Goal: Transaction & Acquisition: Purchase product/service

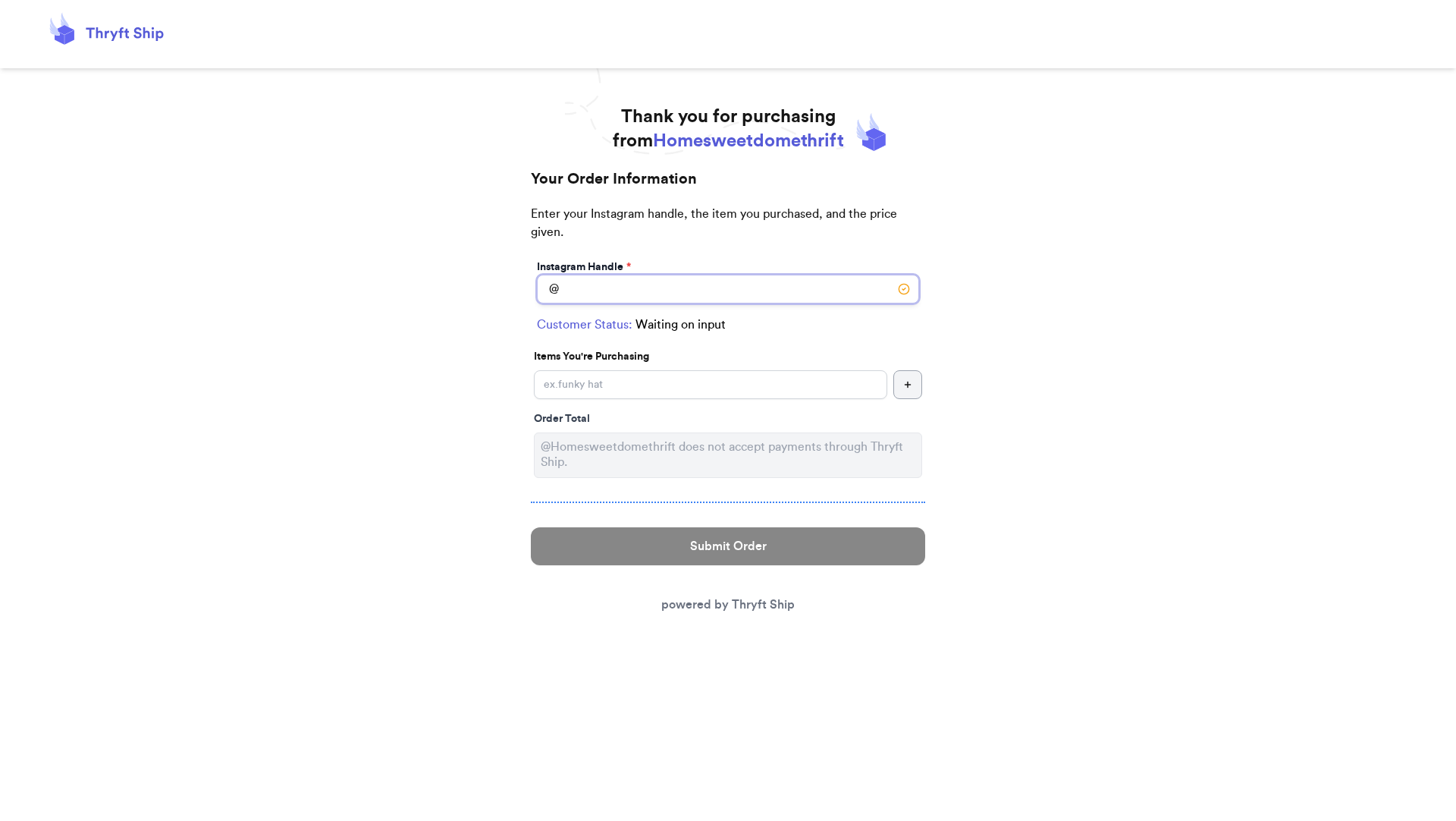
click at [614, 280] on input "Instagram Handle *" at bounding box center [728, 288] width 382 height 29
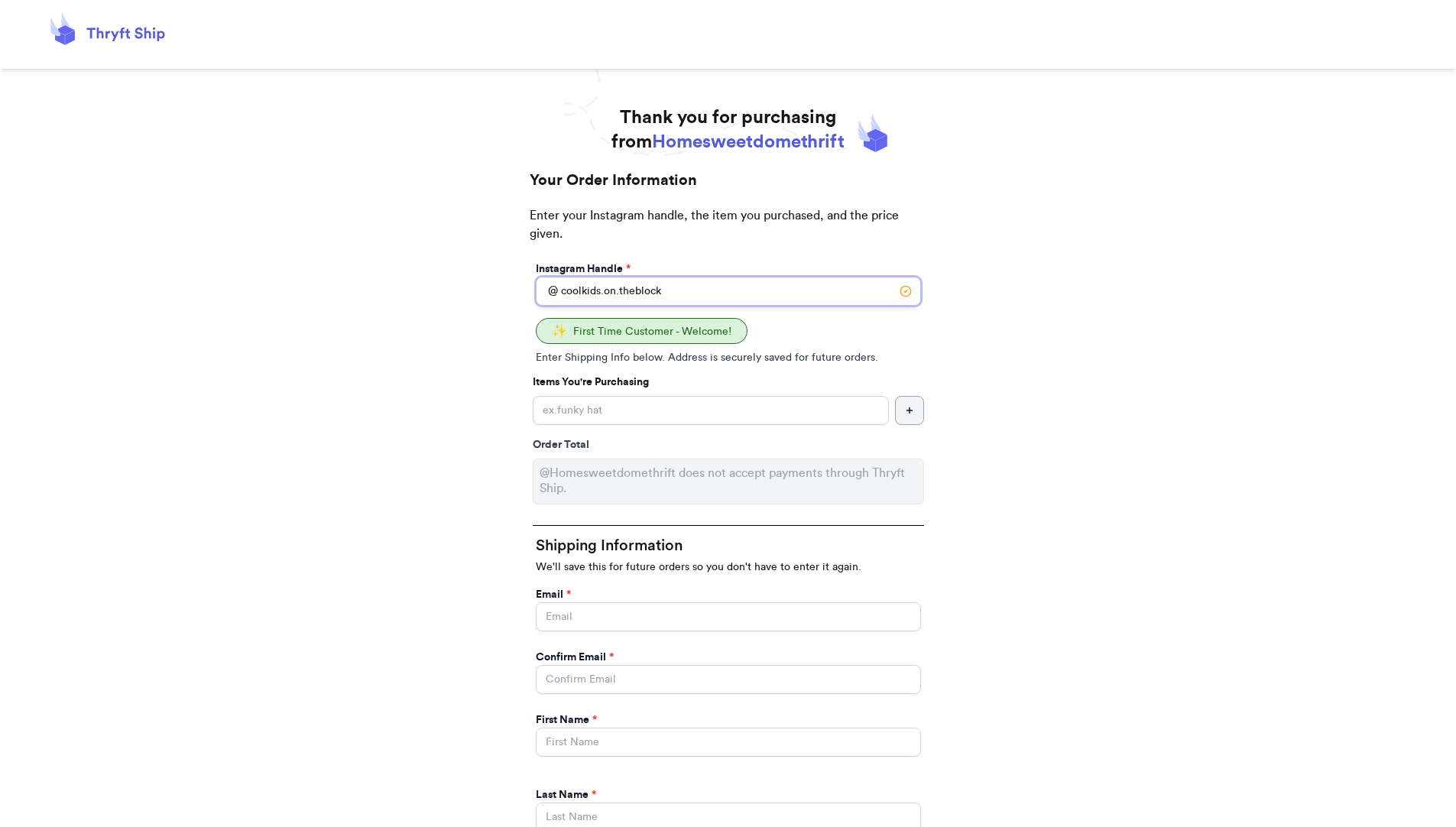
type input "coolkids.on.theblock"
click at [638, 410] on input "Instagram Handle *" at bounding box center [711, 410] width 356 height 29
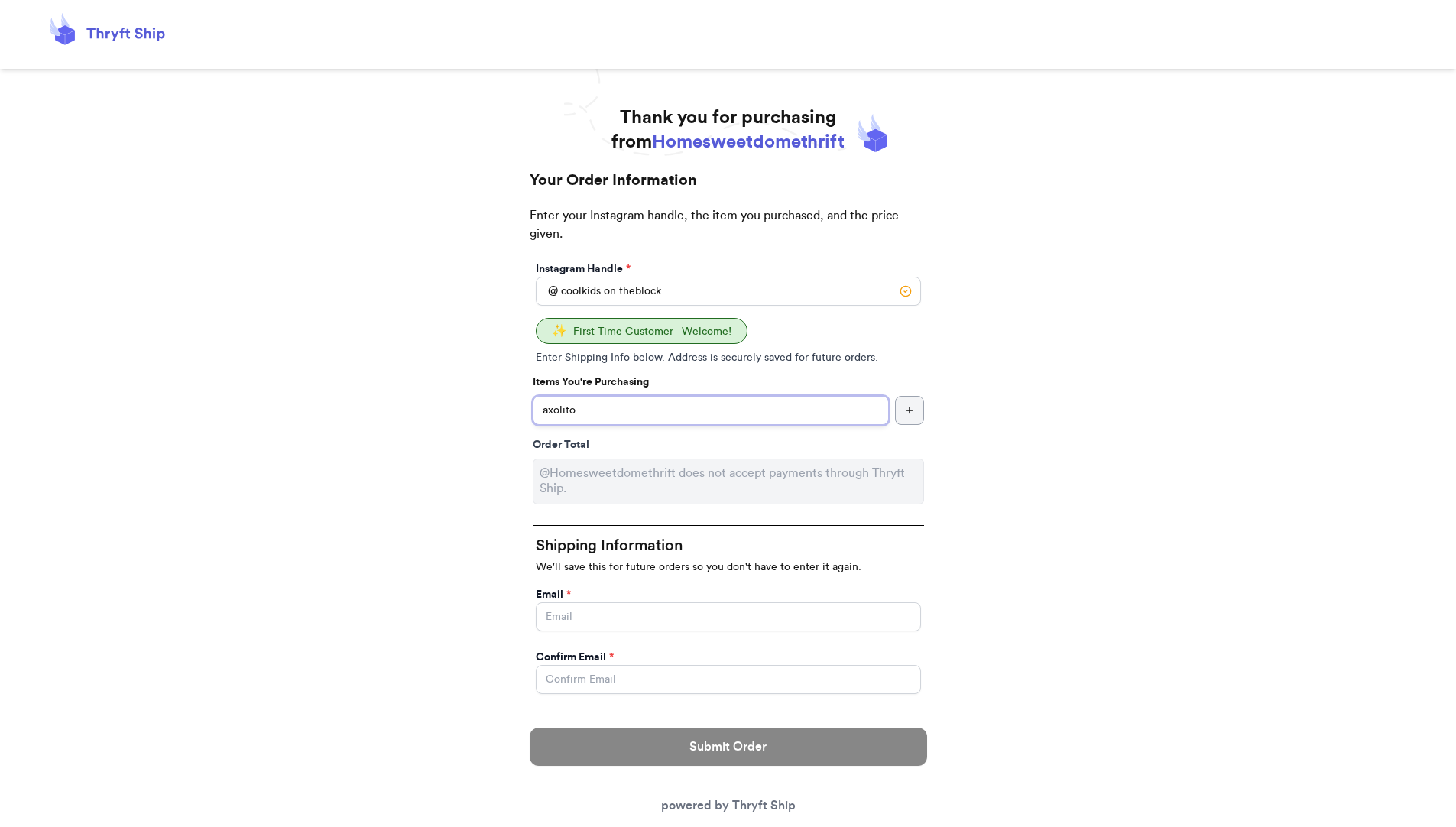
click at [578, 410] on input "axolito" at bounding box center [711, 410] width 356 height 29
drag, startPoint x: 574, startPoint y: 407, endPoint x: 540, endPoint y: 408, distance: 34.0
click at [539, 408] on input "axolil" at bounding box center [711, 410] width 356 height 29
paste input "otl"
type input "axolotl tshirt"
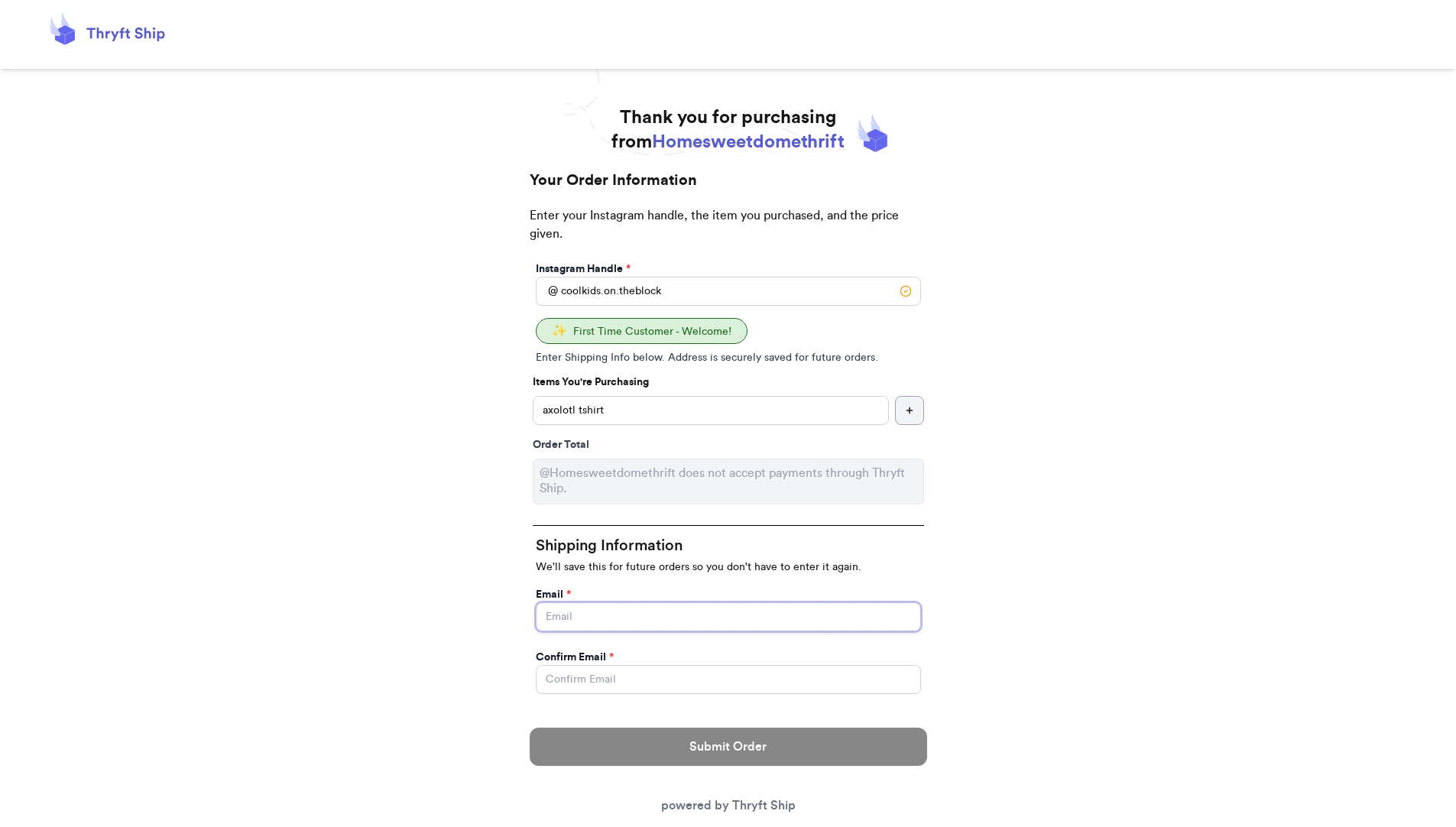
click at [596, 621] on input "Instagram Handle *" at bounding box center [728, 617] width 385 height 29
type input "[EMAIL_ADDRESS][DOMAIN_NAME]"
click at [939, 644] on div "Your Order Information Enter your Instagram handle, the item you purchased, and…" at bounding box center [728, 825] width 428 height 1311
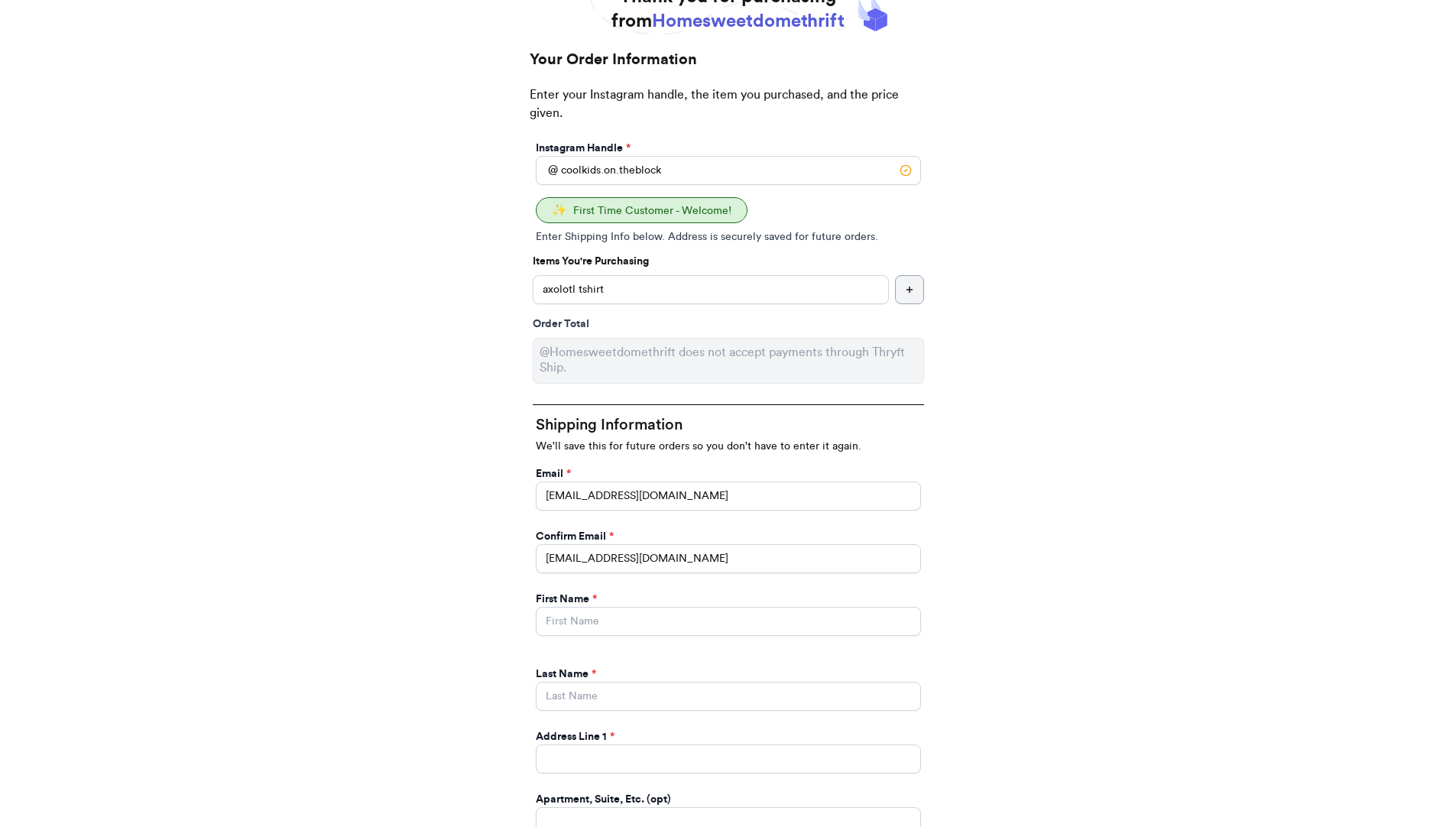
scroll to position [243, 0]
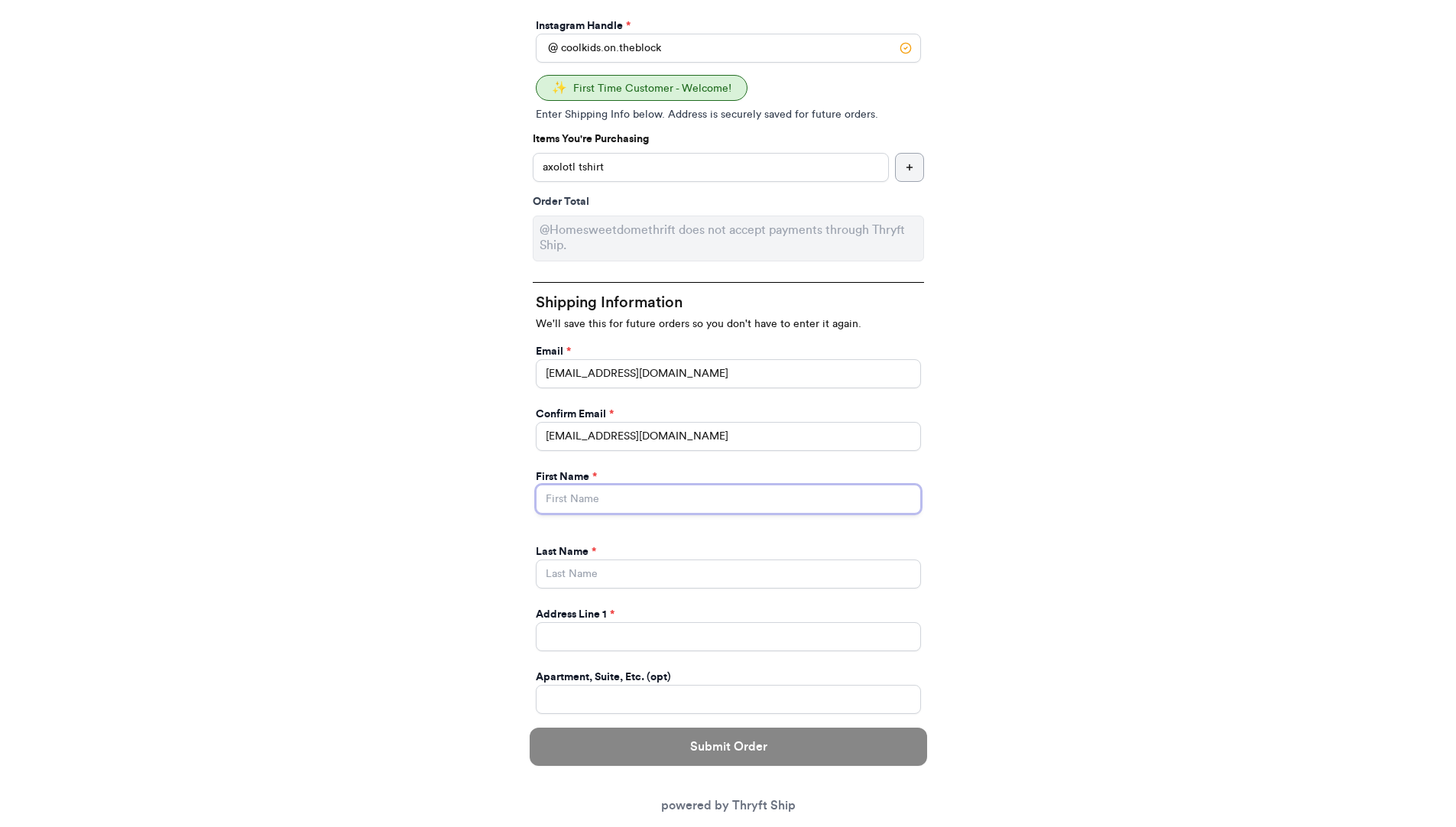
click at [616, 498] on input "Instagram Handle *" at bounding box center [728, 499] width 385 height 29
type input "[PERSON_NAME]"
type input "White"
click at [621, 641] on input "Instagram Handle *" at bounding box center [728, 636] width 385 height 29
paste input "[STREET_ADDRESS][PERSON_NAME]"
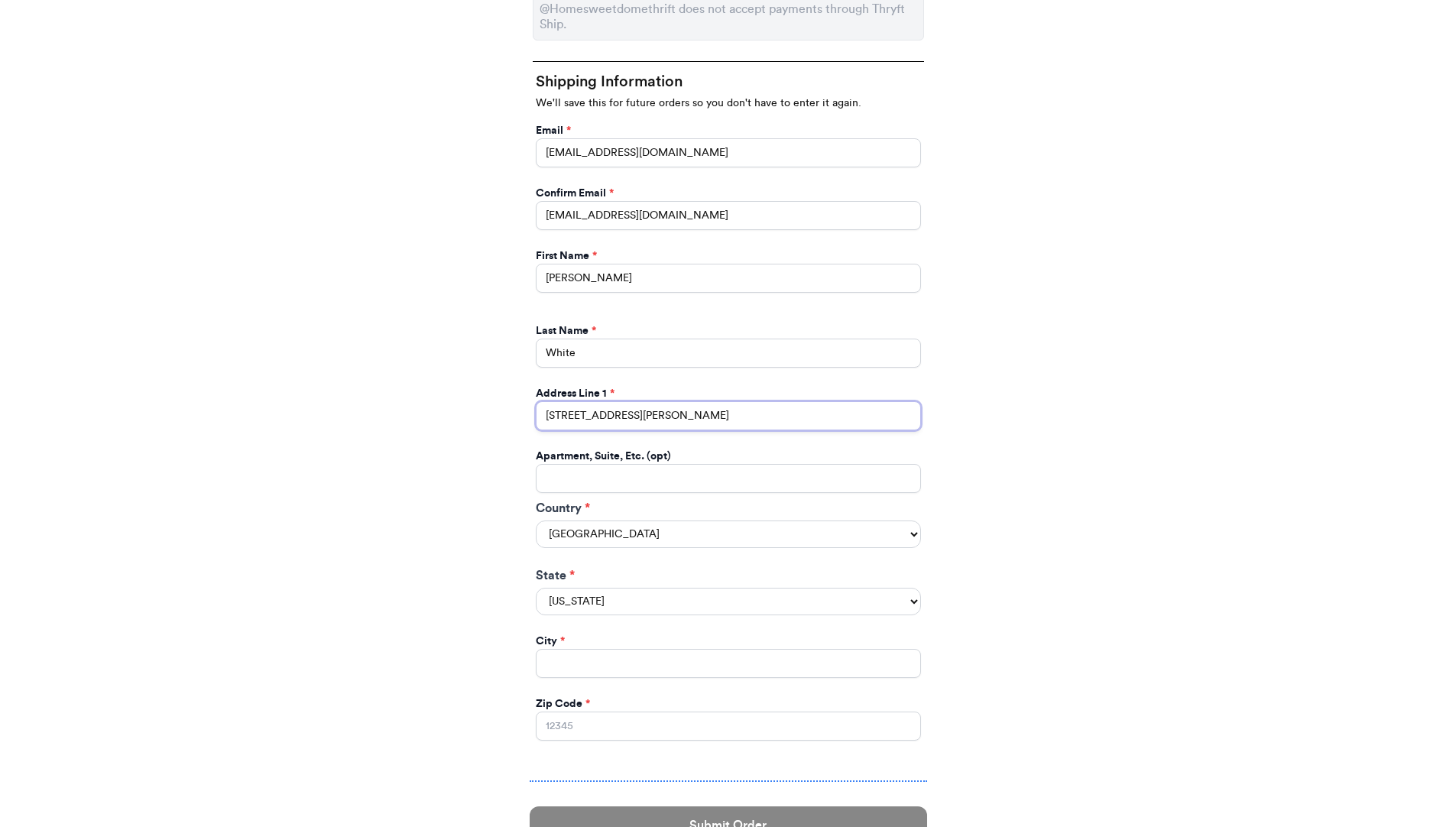
scroll to position [578, 0]
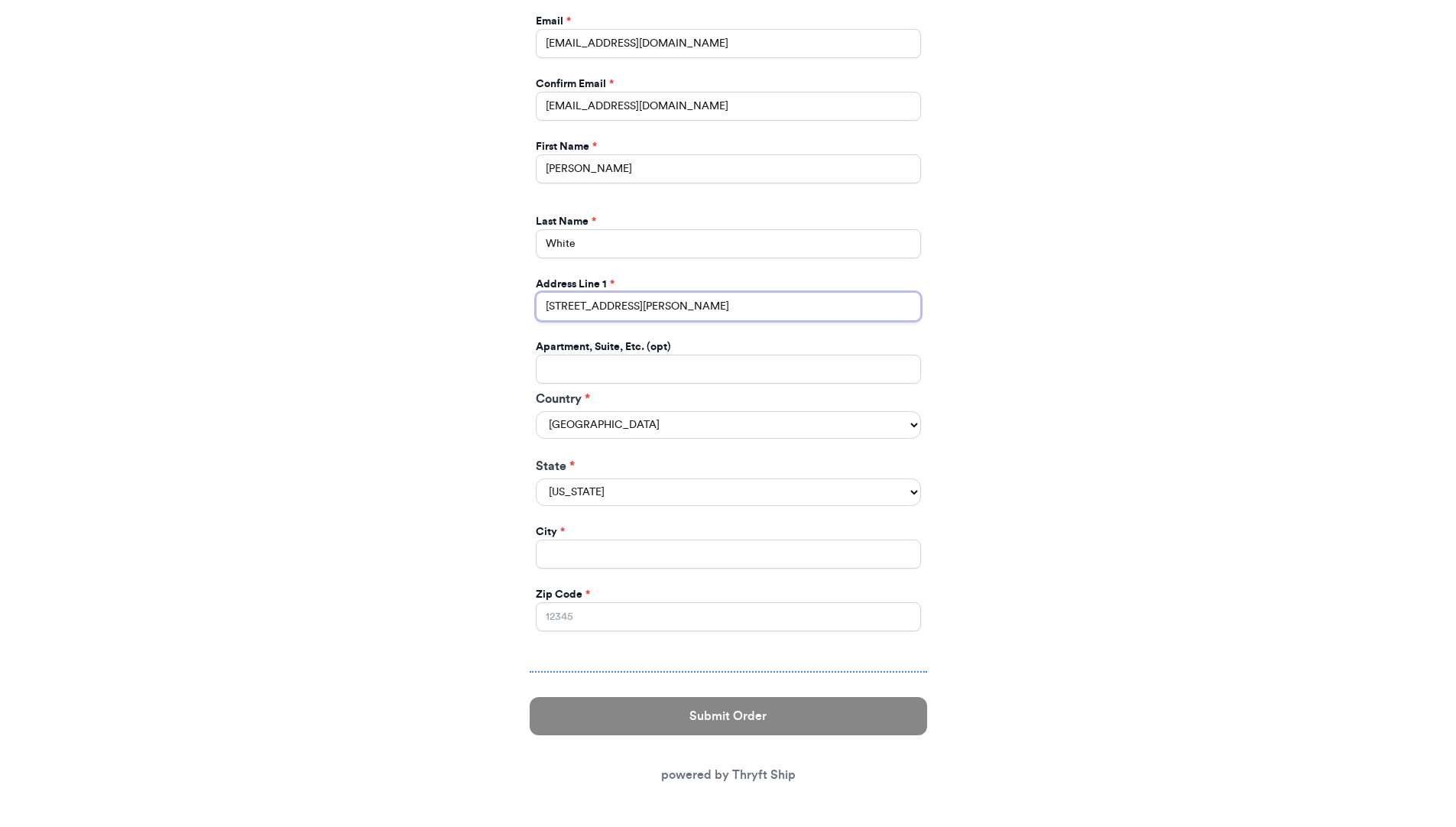
type input "[STREET_ADDRESS][PERSON_NAME]"
click at [614, 366] on input "Instagram Handle *" at bounding box center [728, 368] width 385 height 29
drag, startPoint x: 586, startPoint y: 160, endPoint x: 487, endPoint y: 153, distance: 99.2
click at [487, 153] on div "Thank you for purchasing from Homesweetdomethrift Your Order Information Enter …" at bounding box center [728, 180] width 1456 height 1295
type input "[PERSON_NAME]"
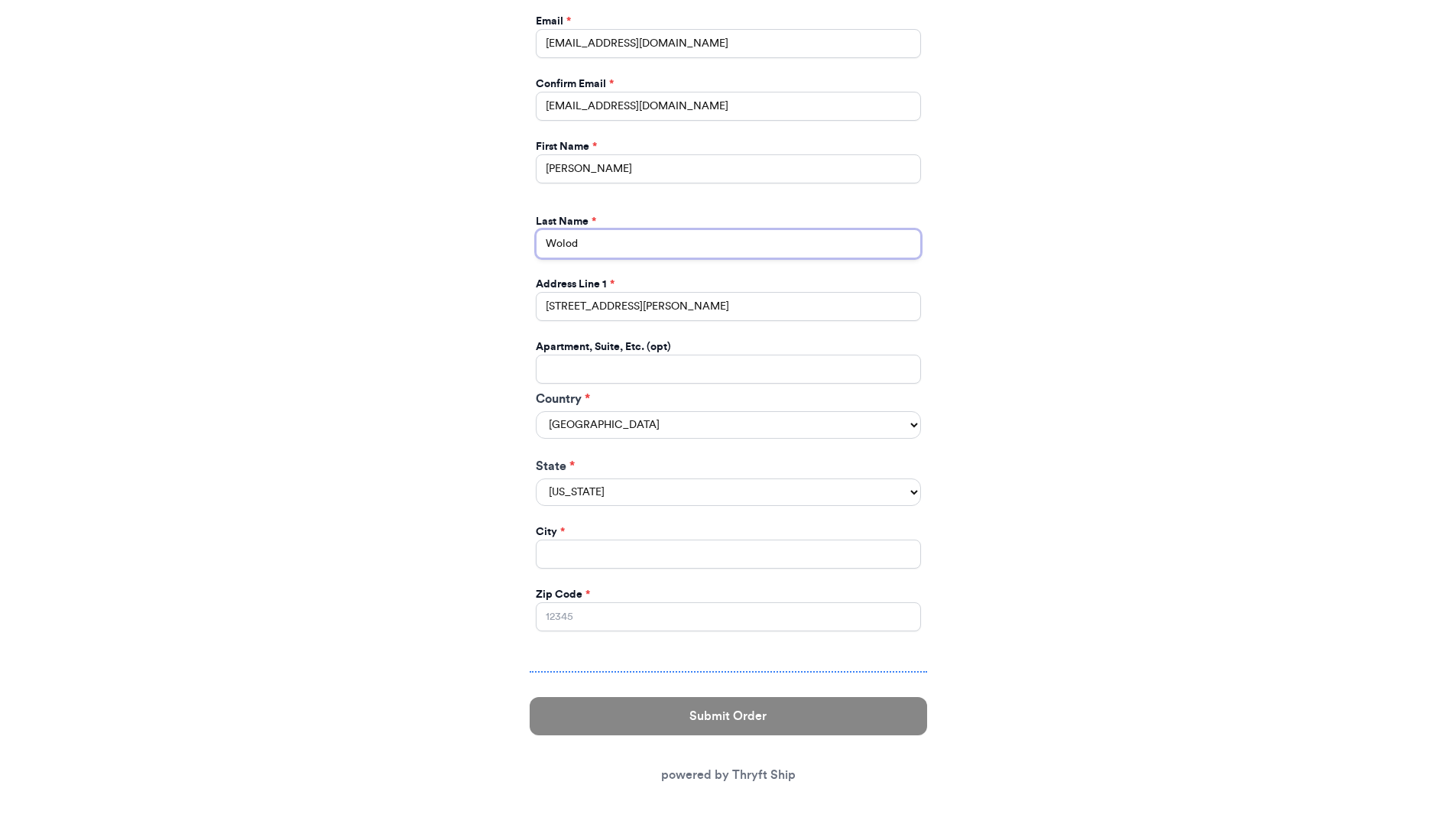
type input "Wolod"
type input "C.O [PERSON_NAME]"
drag, startPoint x: 595, startPoint y: 540, endPoint x: 593, endPoint y: 548, distance: 8.2
click at [595, 541] on input "Instagram Handle *" at bounding box center [728, 554] width 385 height 29
click at [593, 617] on input "Zip Code *" at bounding box center [728, 617] width 385 height 29
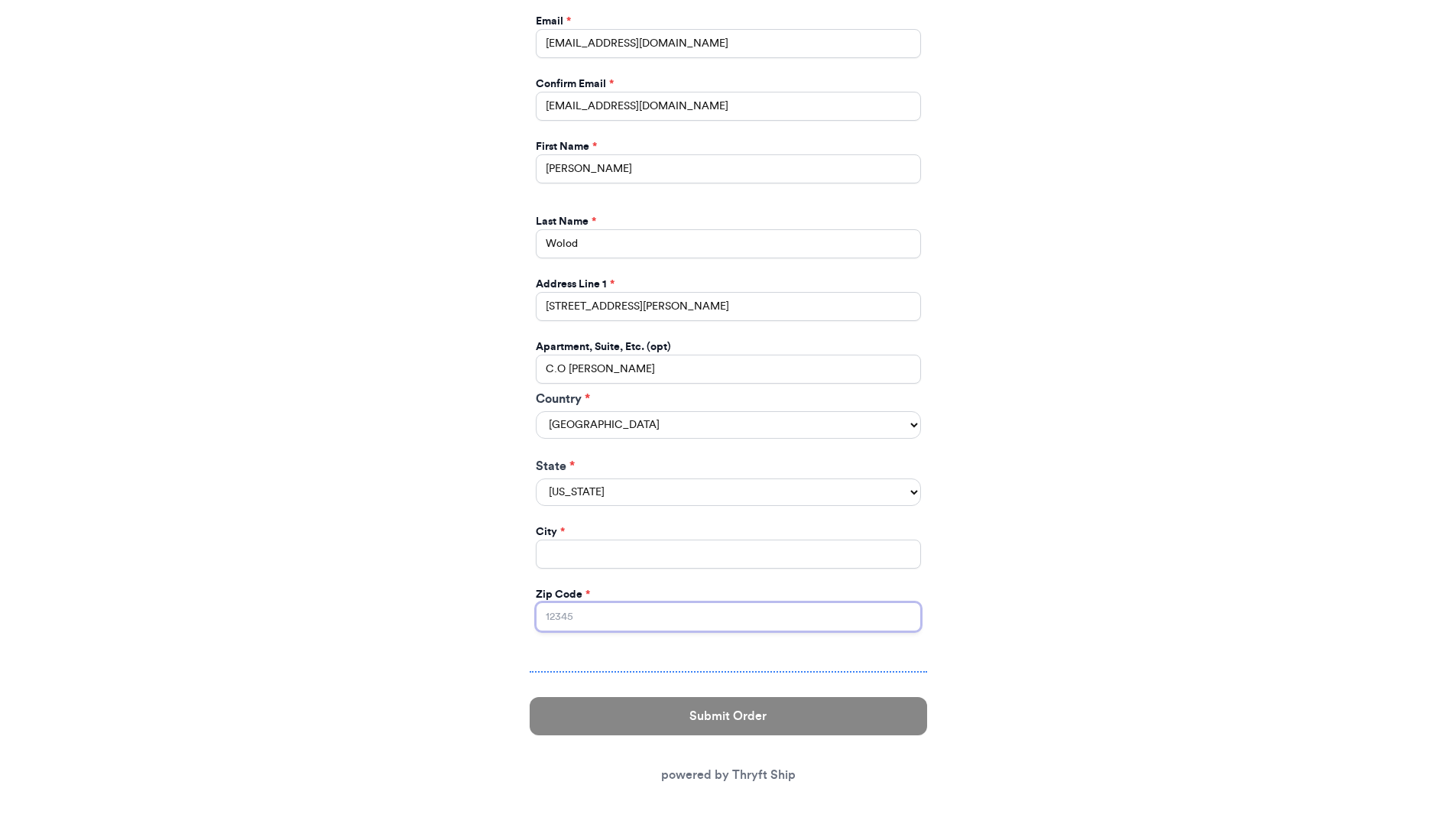
paste input "60645"
type input "60645"
click at [590, 547] on input "Instagram Handle *" at bounding box center [728, 554] width 385 height 29
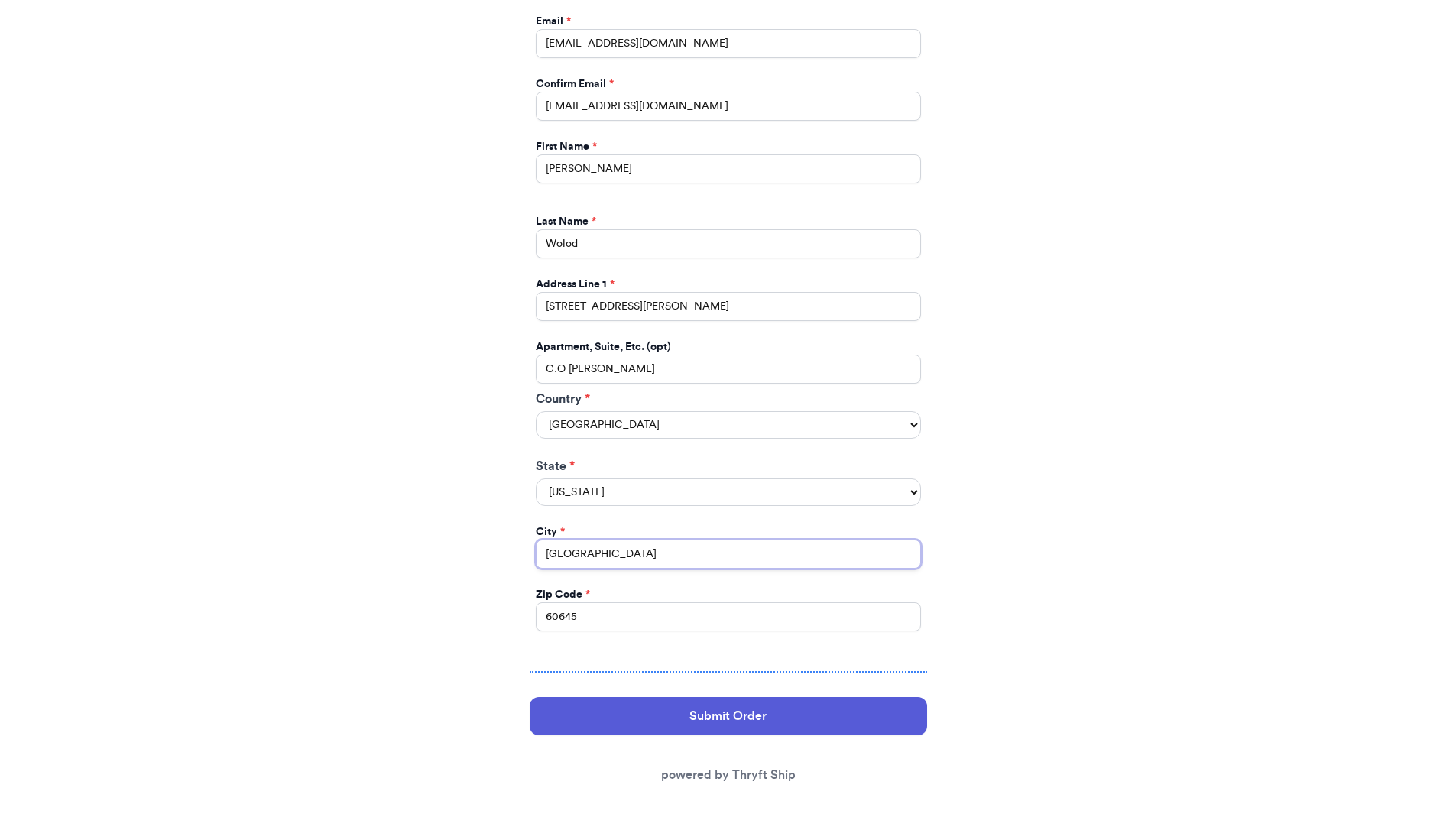
type input "[GEOGRAPHIC_DATA]"
click at [603, 497] on select "[US_STATE] [US_STATE] [US_STATE] [US_STATE] [US_STATE] [US_STATE] [US_STATE] [U…" at bounding box center [728, 493] width 385 height 28
select select "IL"
click at [536, 479] on select "[US_STATE] [US_STATE] [US_STATE] [US_STATE] [US_STATE] [US_STATE] [US_STATE] [U…" at bounding box center [728, 493] width 385 height 28
click at [702, 704] on button "Submit Order" at bounding box center [728, 716] width 397 height 38
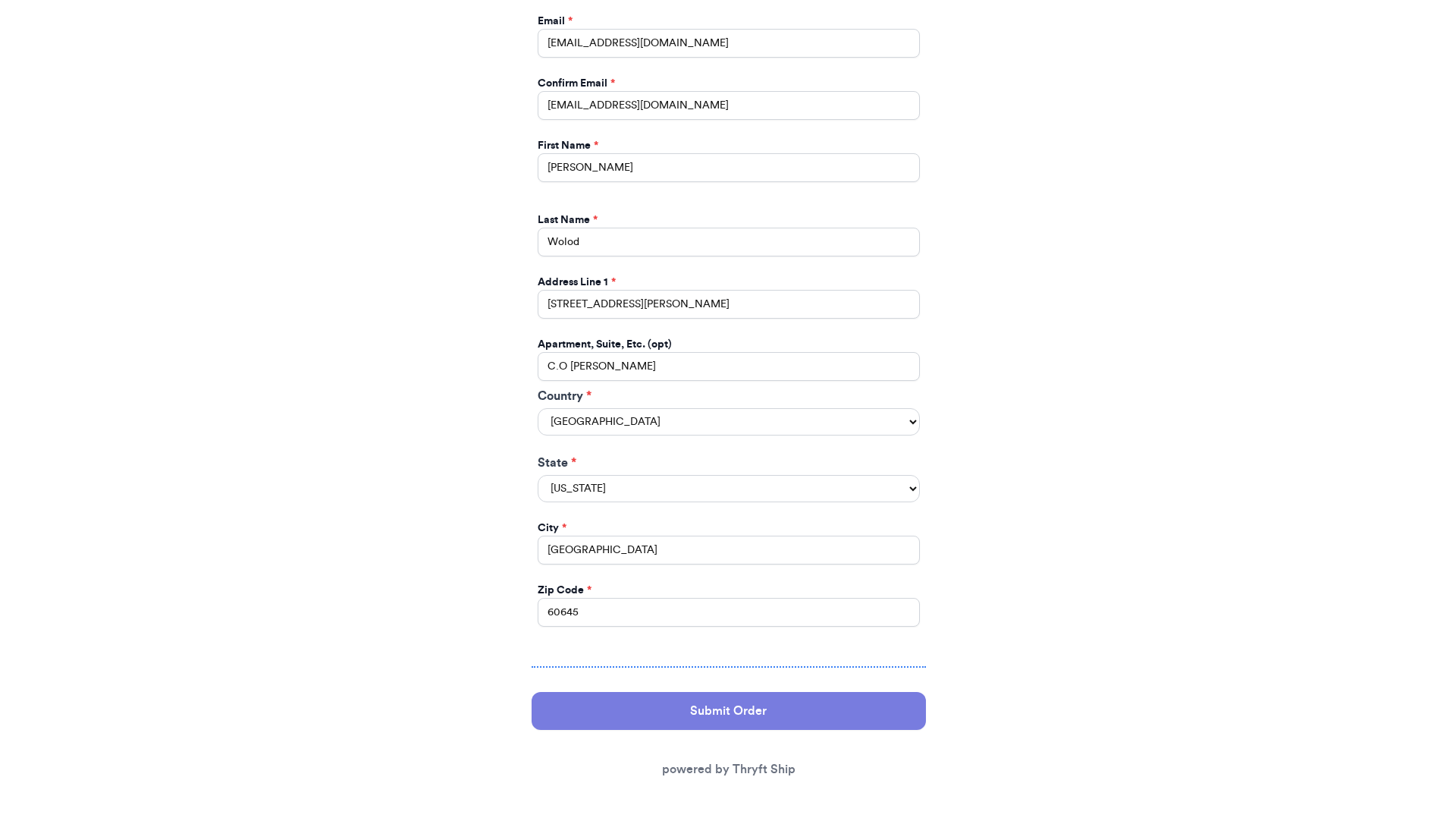
scroll to position [0, 0]
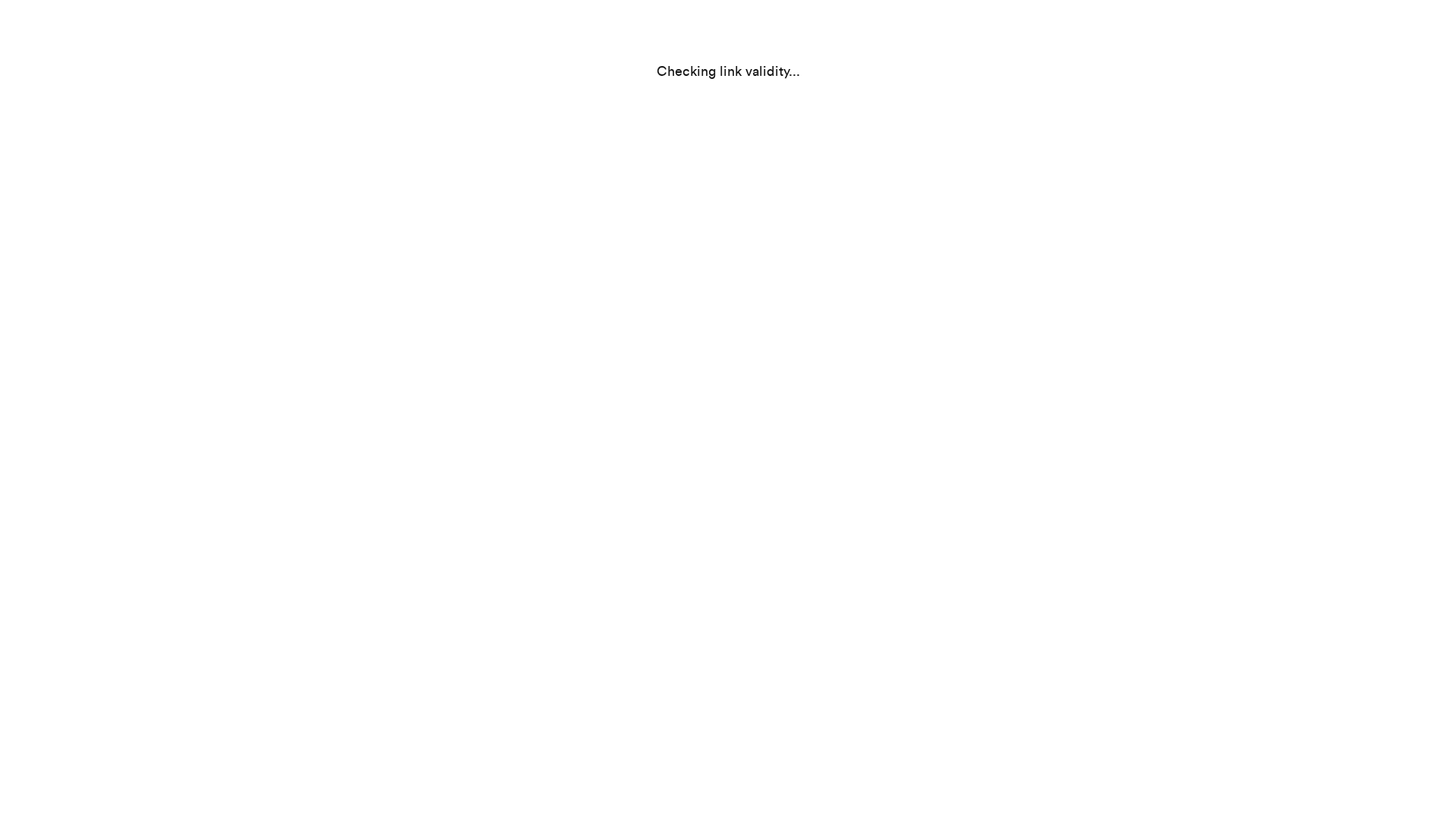
select select "IL"
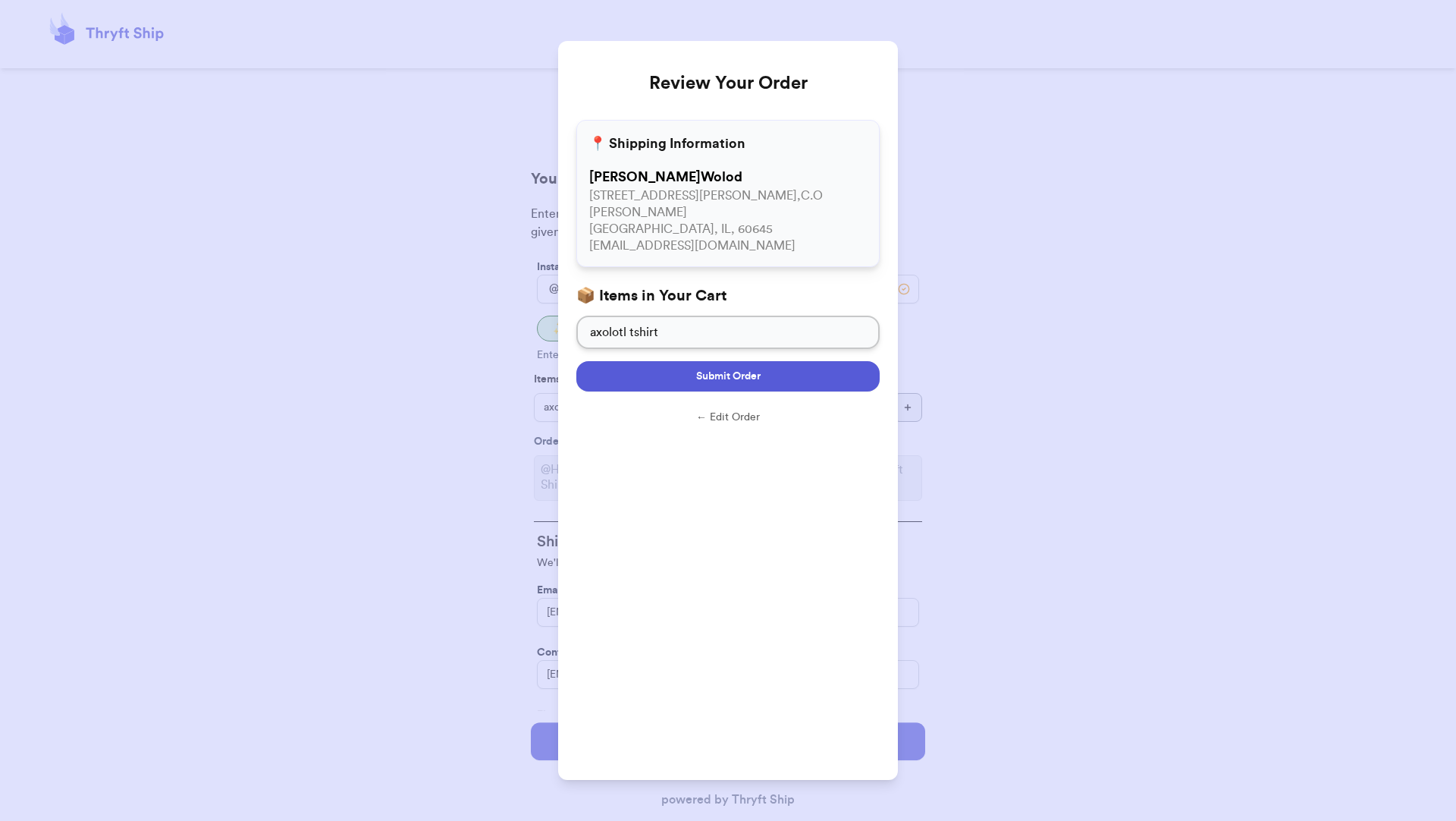
click at [777, 362] on button "Submit Order" at bounding box center [728, 376] width 303 height 31
